Goal: Communication & Community: Share content

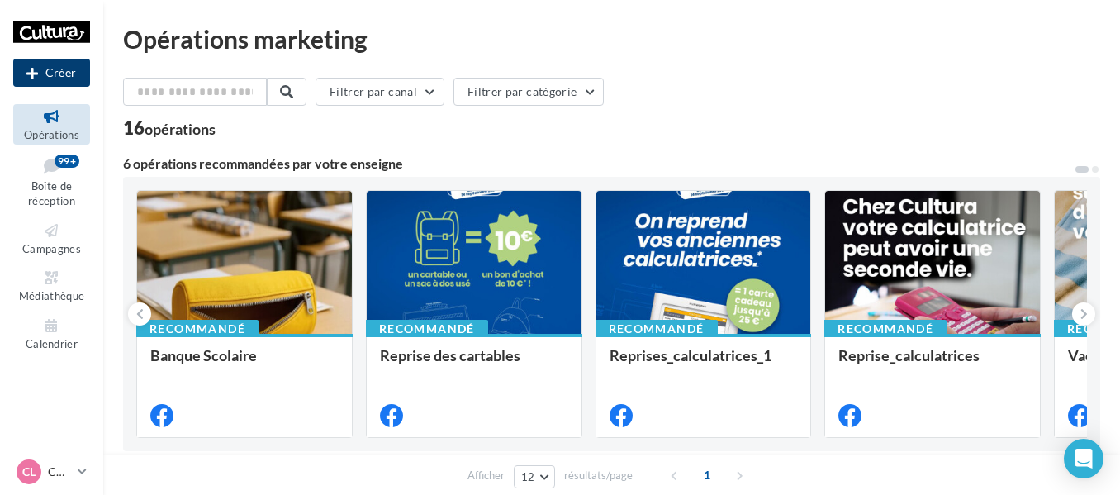
click at [54, 69] on button "Créer" at bounding box center [51, 73] width 77 height 28
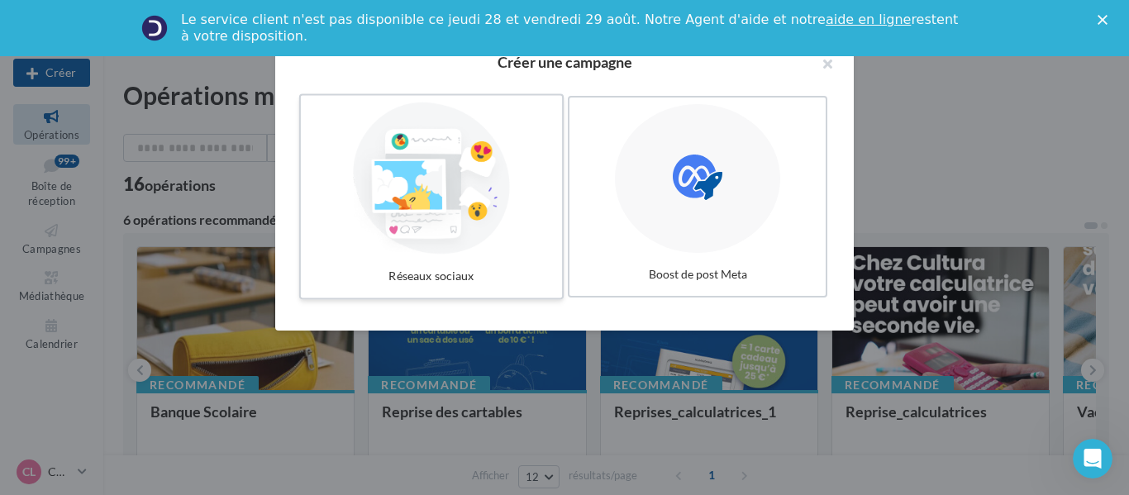
click at [444, 223] on div at bounding box center [431, 178] width 248 height 152
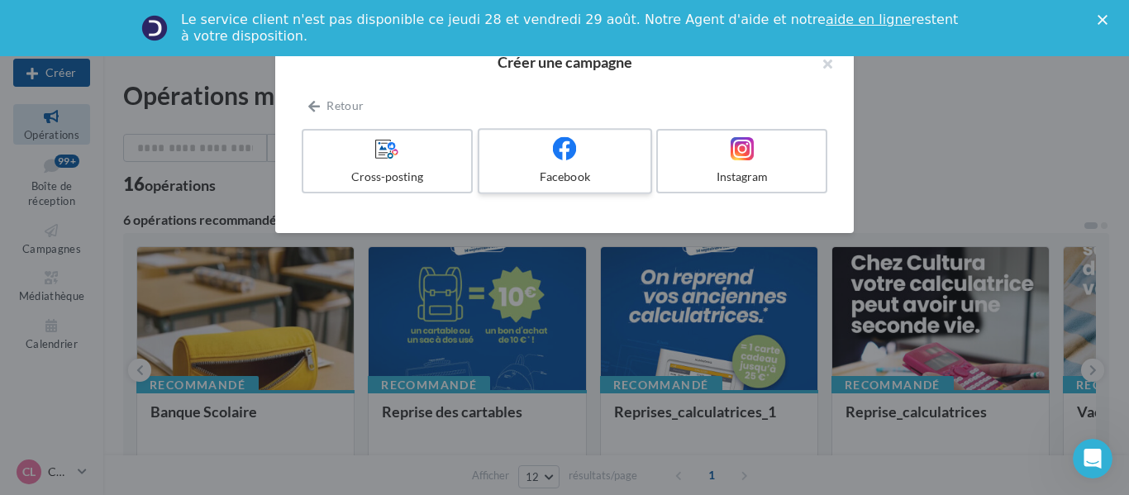
click at [541, 158] on div at bounding box center [564, 149] width 157 height 26
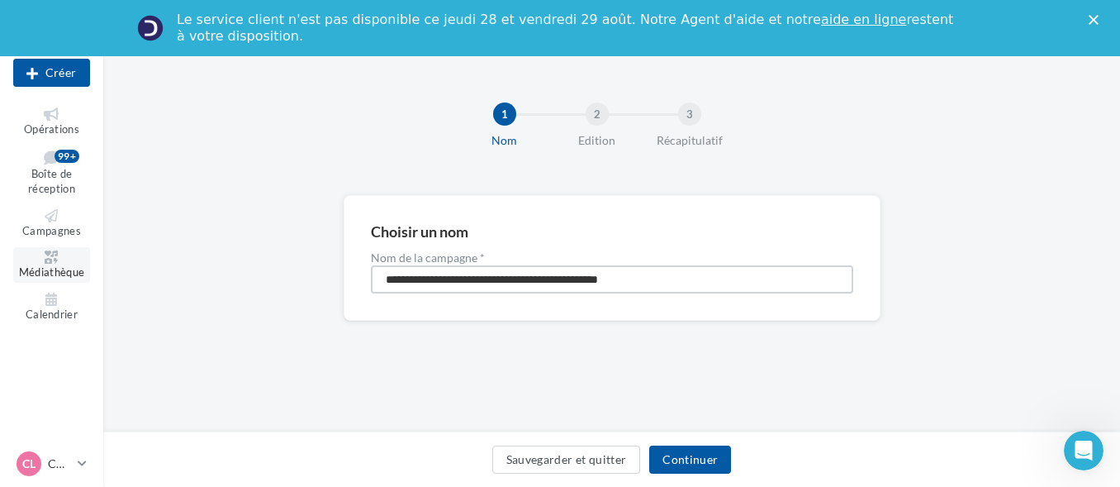
drag, startPoint x: 361, startPoint y: 266, endPoint x: 54, endPoint y: 276, distance: 307.5
click at [54, 276] on div "Nouvelle campagne Créer Opérations Boîte de réception 99+ Campagnes Médiathèque…" at bounding box center [560, 294] width 1120 height 477
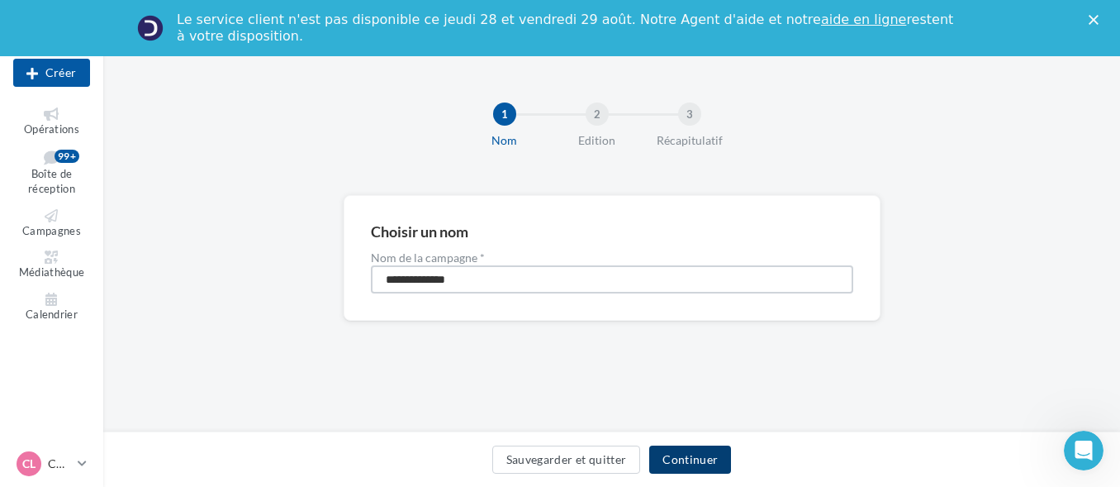
type input "**********"
click at [668, 452] on button "Continuer" at bounding box center [690, 459] width 82 height 28
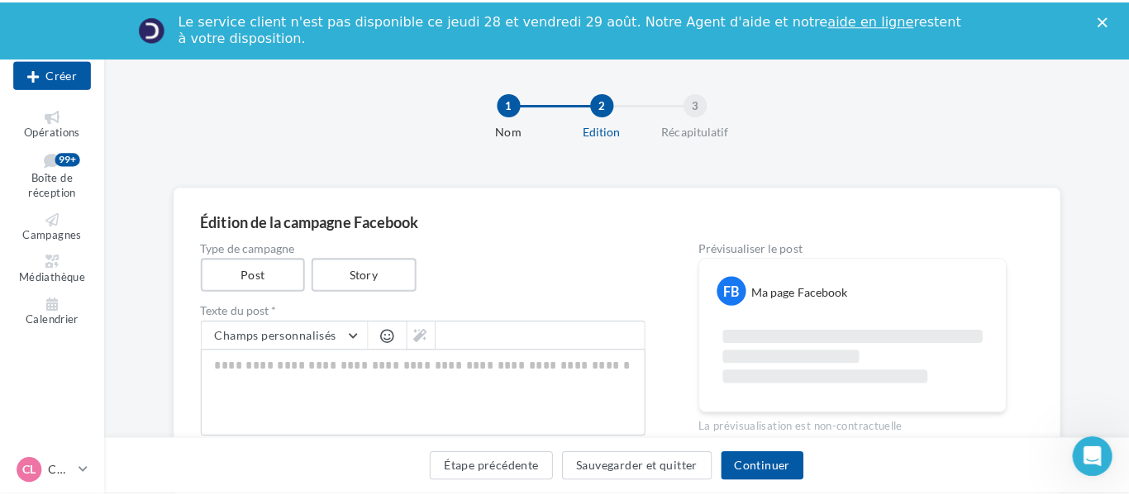
scroll to position [165, 0]
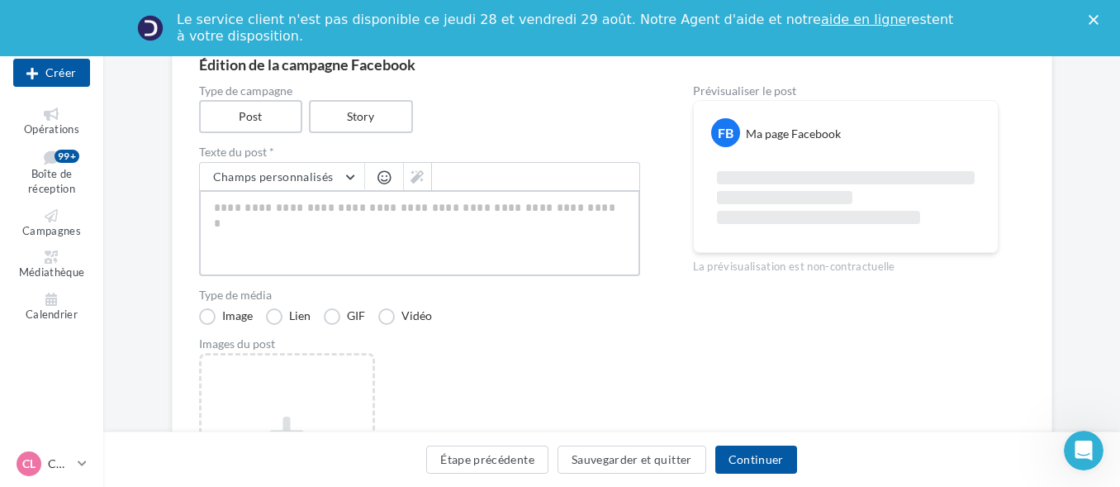
click at [273, 225] on textarea at bounding box center [419, 233] width 441 height 86
click at [326, 214] on textarea at bounding box center [419, 233] width 441 height 86
paste textarea "**********"
type textarea "**********"
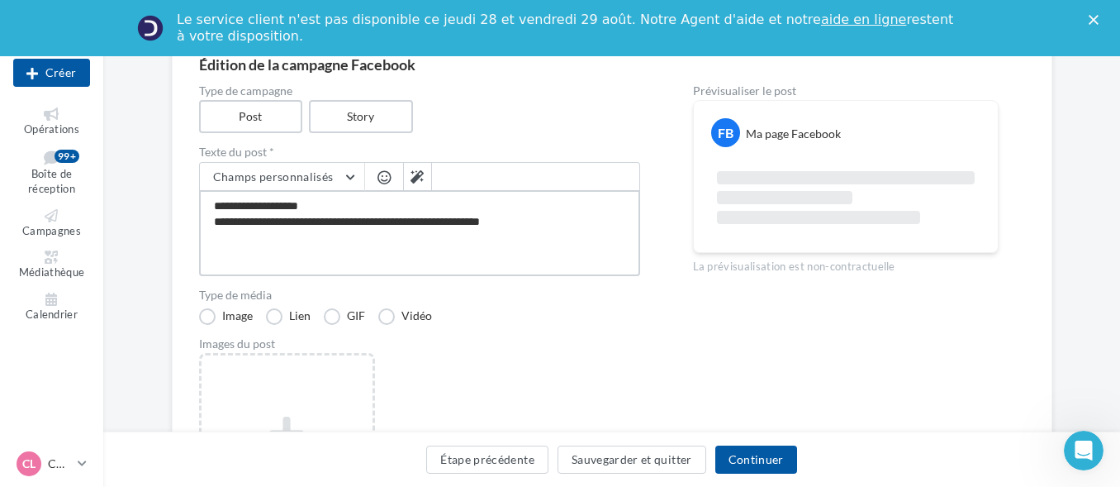
type textarea "**********"
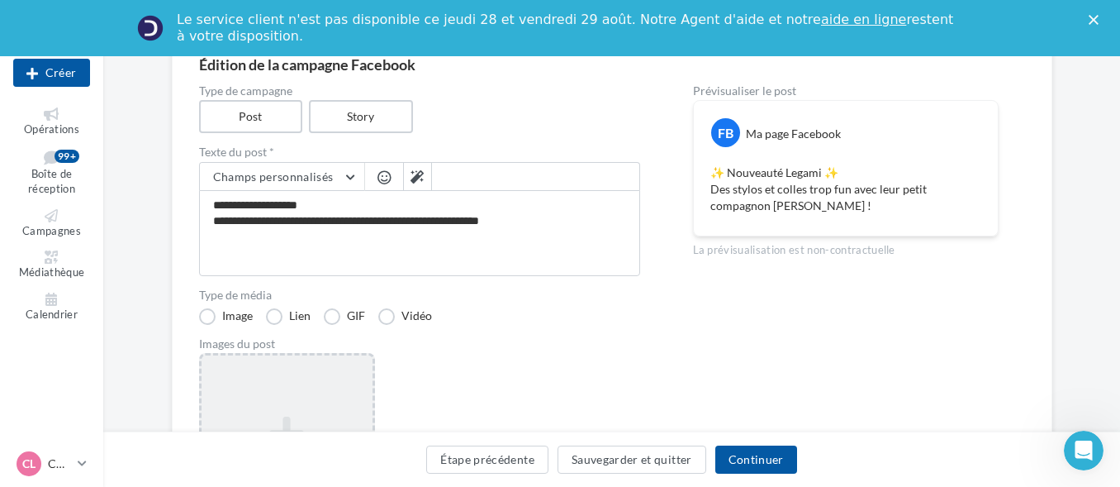
click at [253, 365] on div "Ajouter une image Format: png, jpg" at bounding box center [287, 460] width 176 height 215
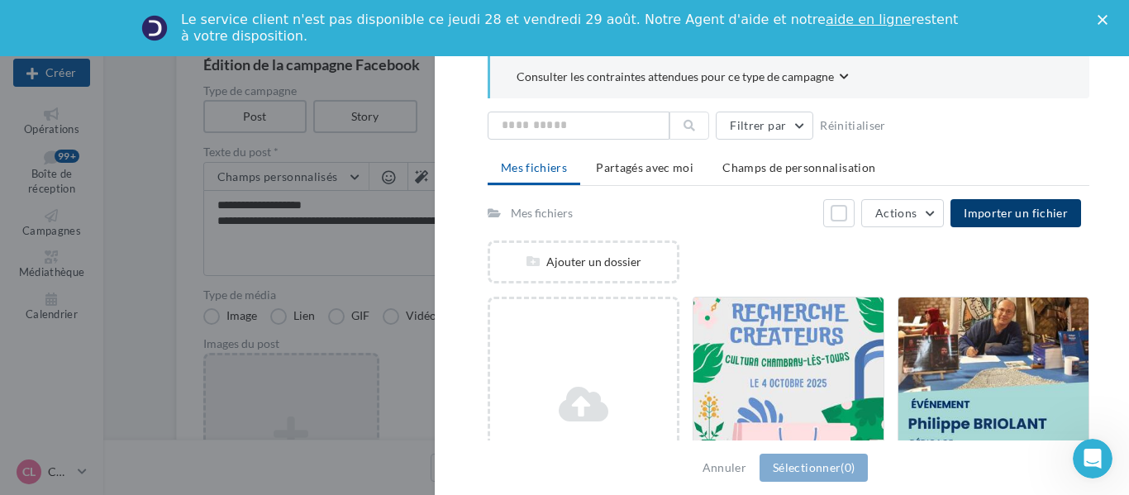
click at [997, 212] on span "Importer un fichier" at bounding box center [1015, 213] width 104 height 14
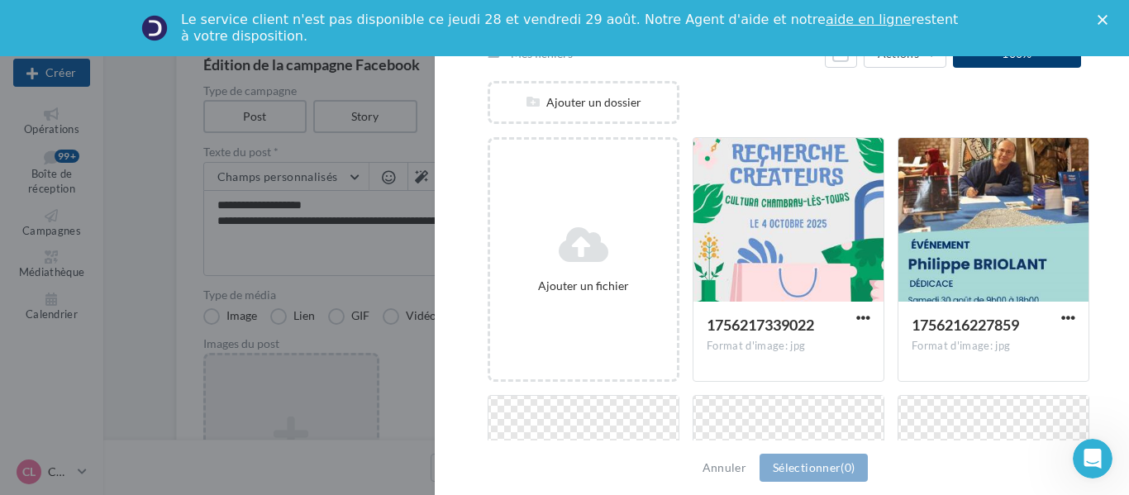
scroll to position [195, 0]
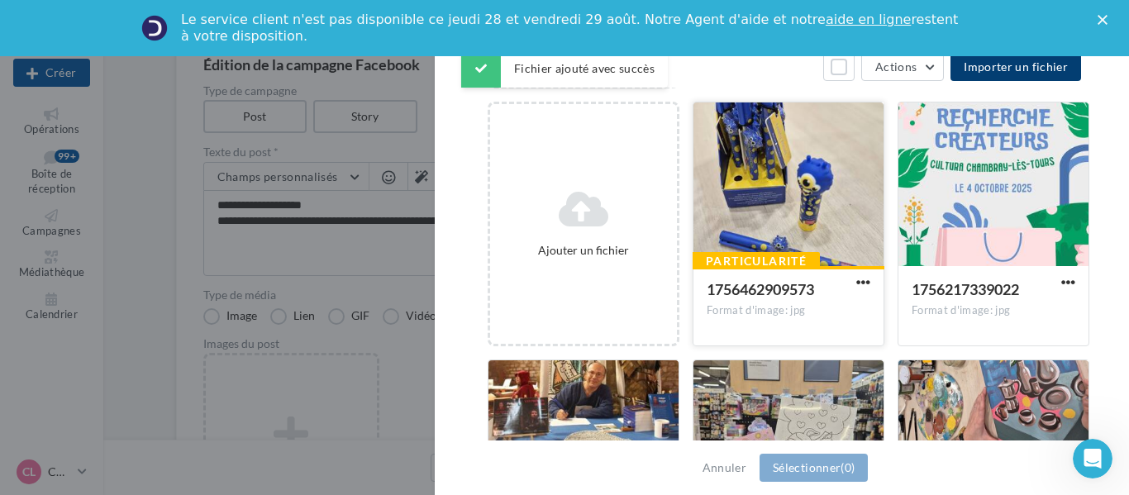
click at [766, 222] on div at bounding box center [788, 184] width 190 height 165
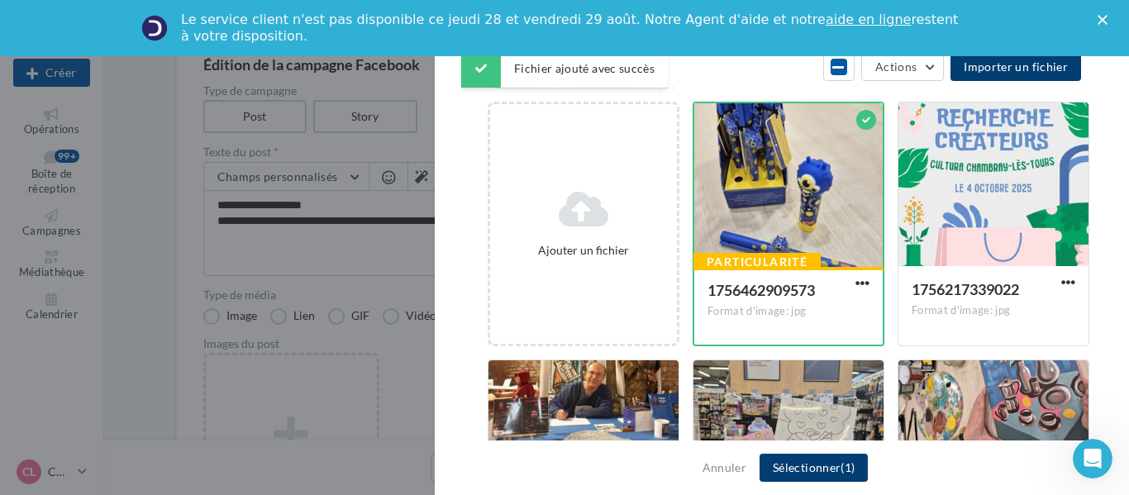
click at [801, 469] on button "Sélectionner (1)" at bounding box center [813, 468] width 108 height 28
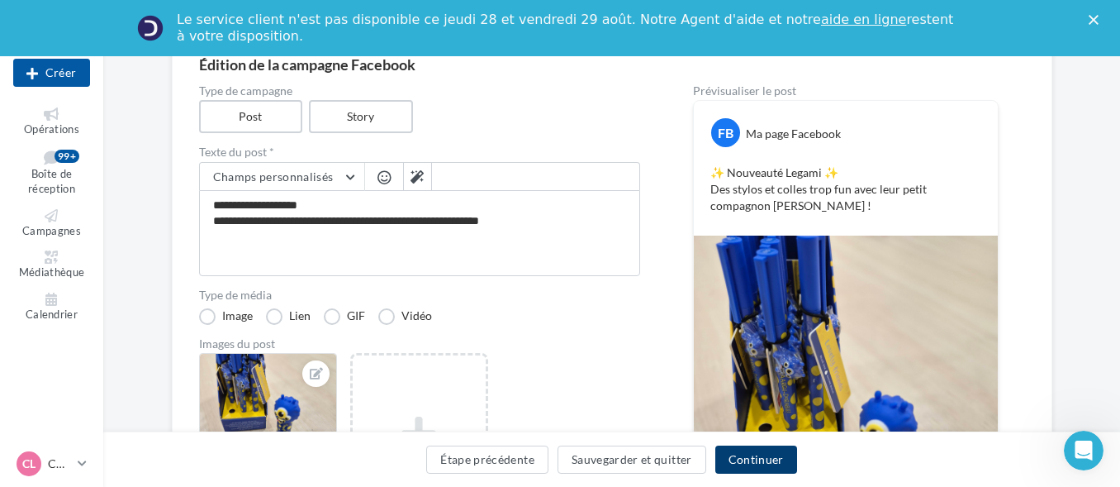
click at [767, 462] on button "Continuer" at bounding box center [756, 459] width 82 height 28
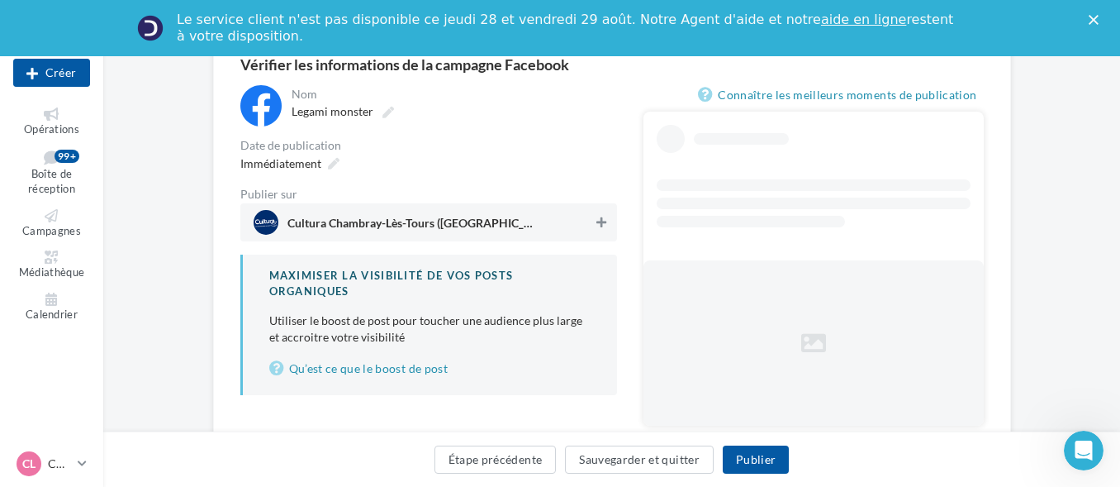
click at [605, 219] on icon at bounding box center [602, 222] width 10 height 12
click at [772, 462] on button "Publier" at bounding box center [756, 459] width 66 height 28
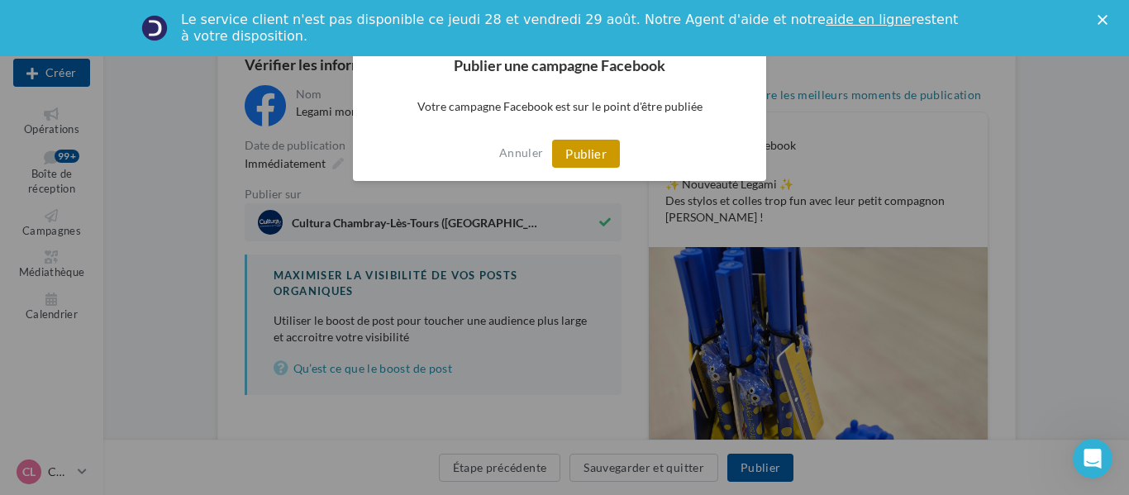
click at [602, 158] on button "Publier" at bounding box center [586, 154] width 68 height 28
